Goal: Book appointment/travel/reservation

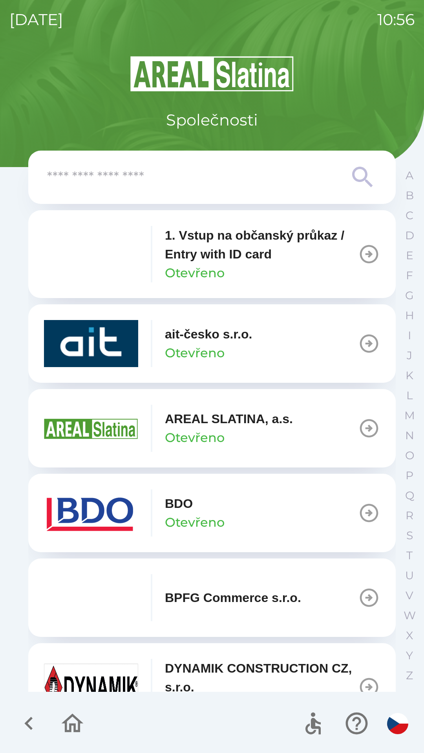
click at [208, 174] on input "text" at bounding box center [196, 178] width 298 height 22
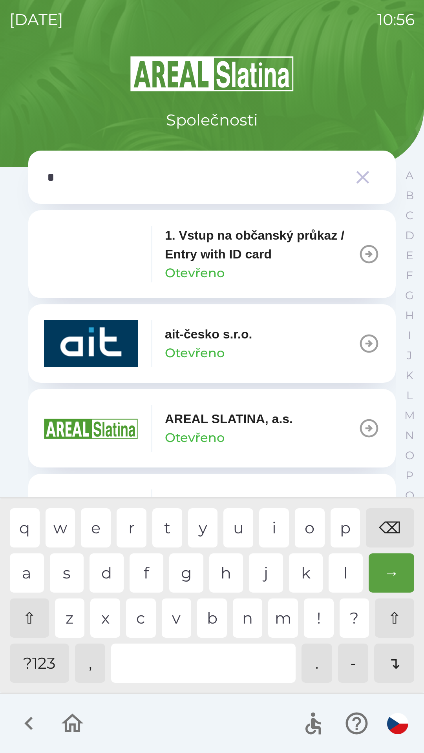
type input "**"
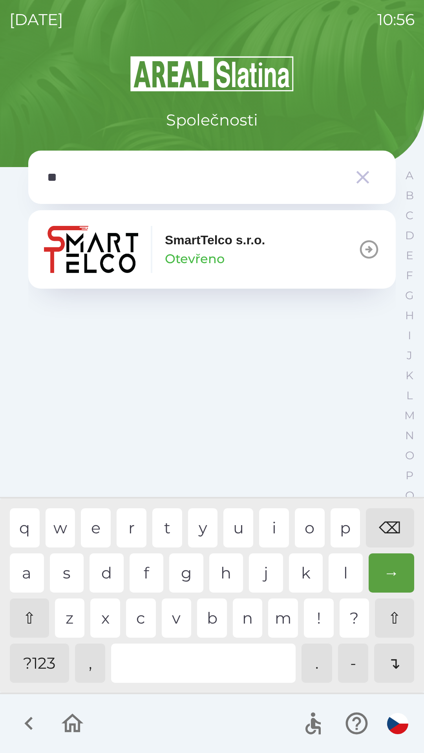
click at [232, 258] on div "SmartTelco s.r.o. Otevřeno" at bounding box center [215, 250] width 100 height 38
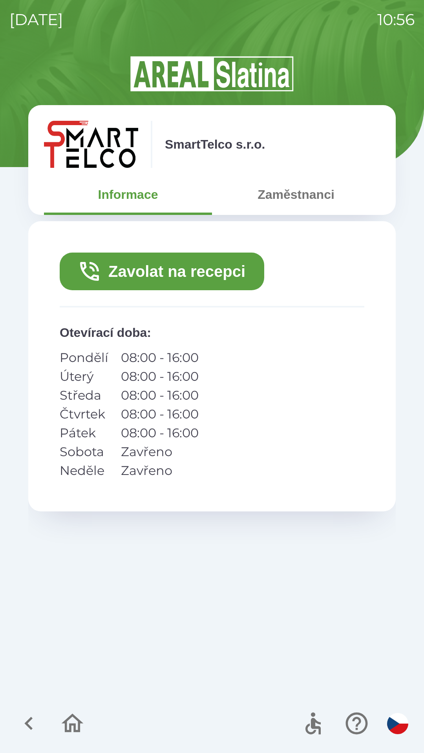
click at [207, 263] on button "Zavolat na recepci" at bounding box center [162, 272] width 204 height 38
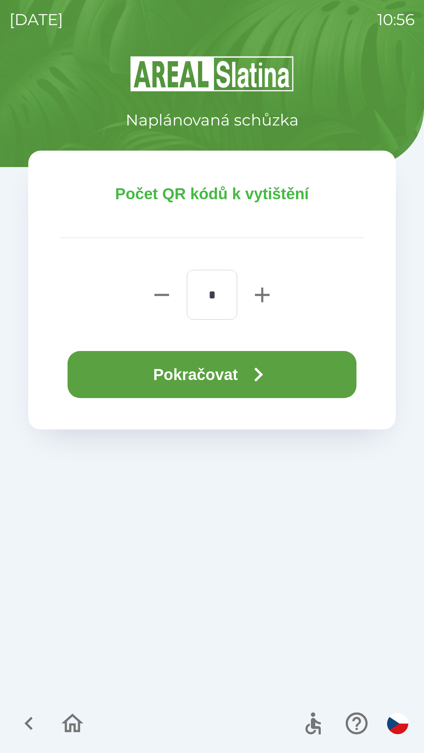
click at [255, 370] on icon "button" at bounding box center [258, 375] width 28 height 28
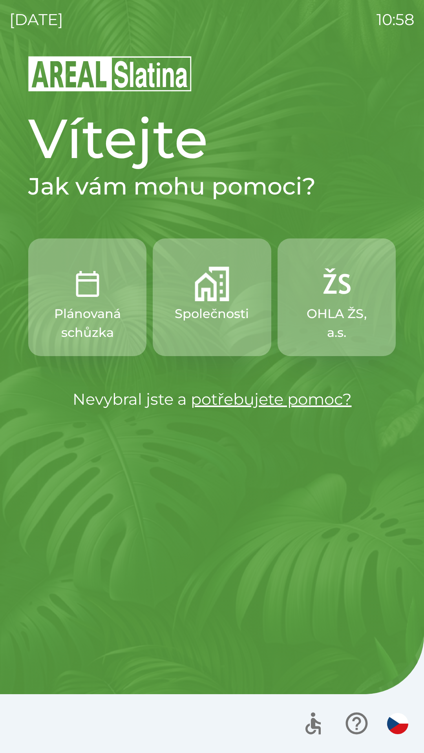
click at [221, 287] on img "button" at bounding box center [212, 284] width 35 height 35
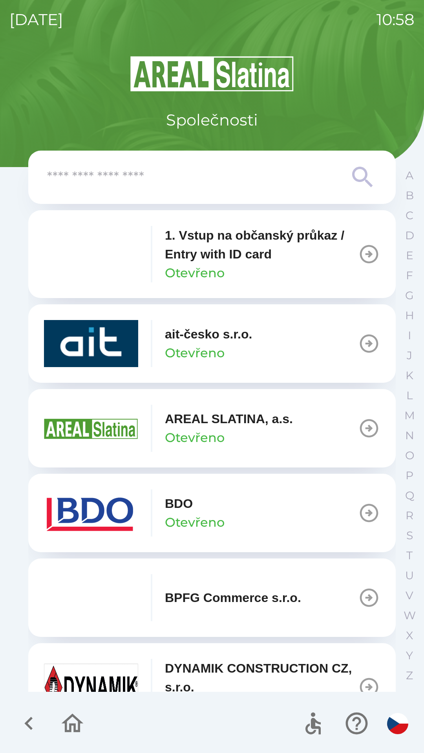
click at [206, 673] on p "DYNAMIK CONSTRUCTION CZ, s.r.o." at bounding box center [261, 678] width 193 height 38
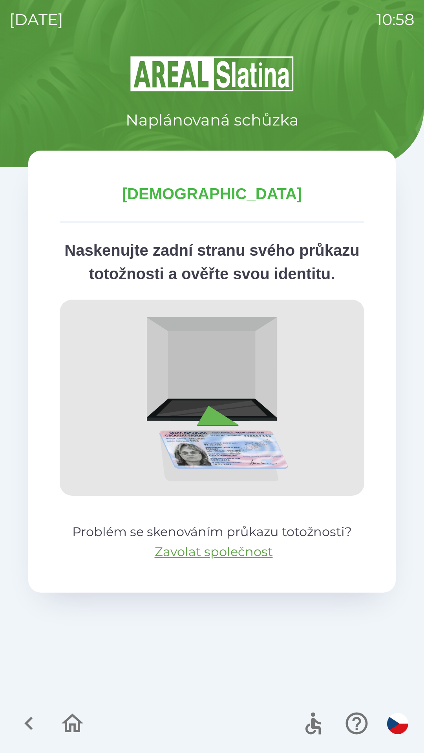
click at [24, 726] on icon "button" at bounding box center [29, 724] width 26 height 26
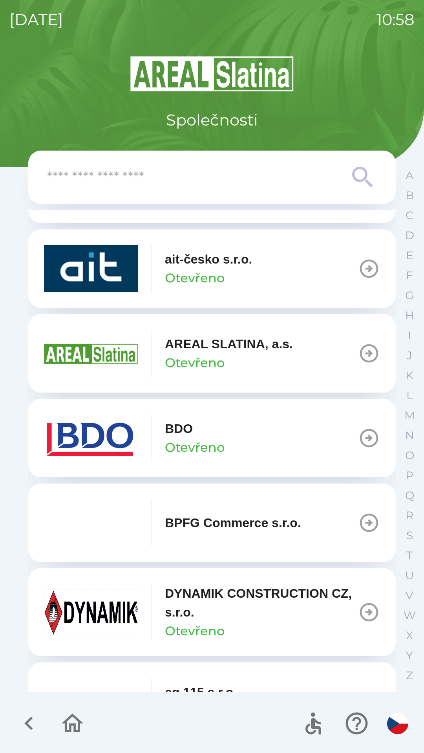
scroll to position [78, 0]
